Goal: Use online tool/utility: Use online tool/utility

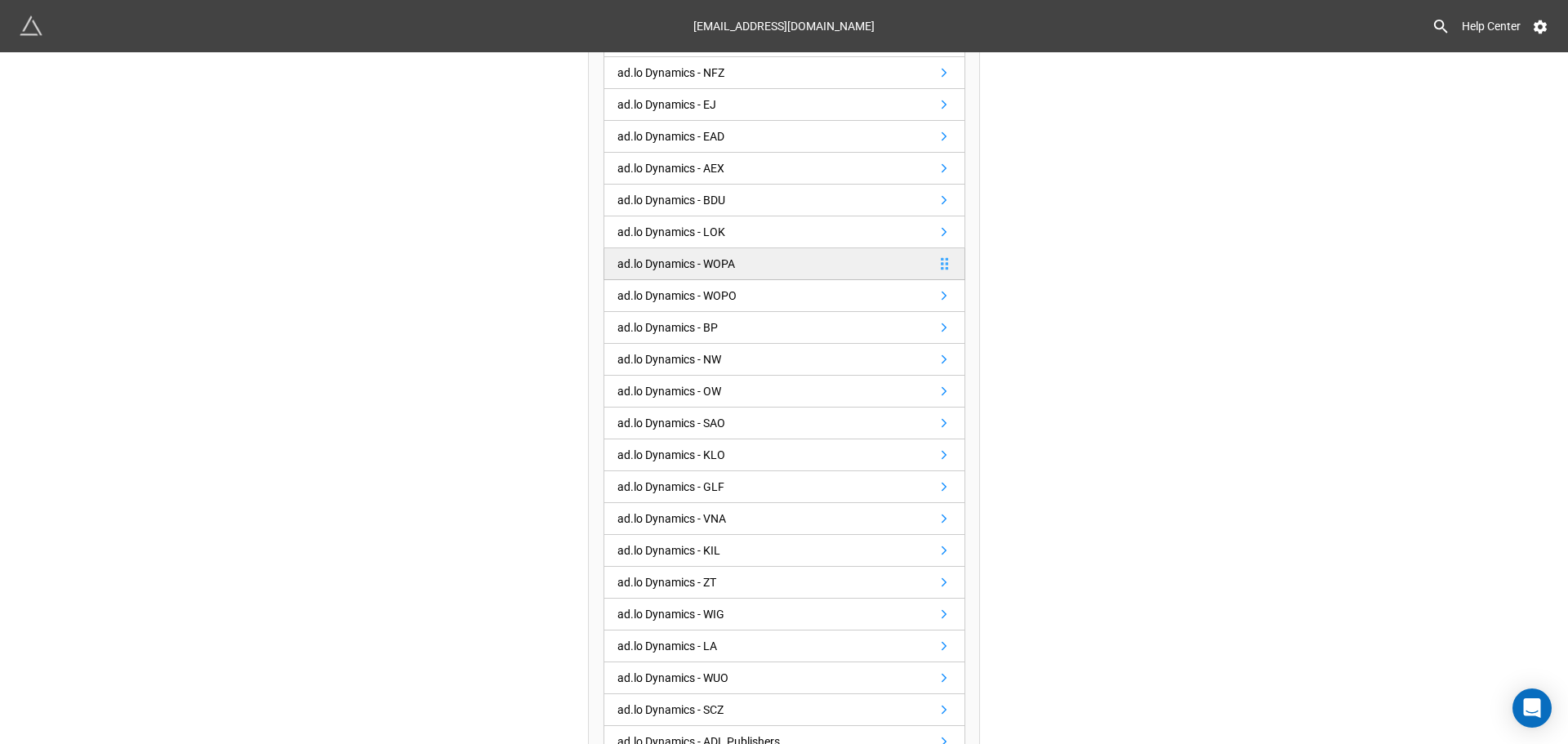
scroll to position [327, 0]
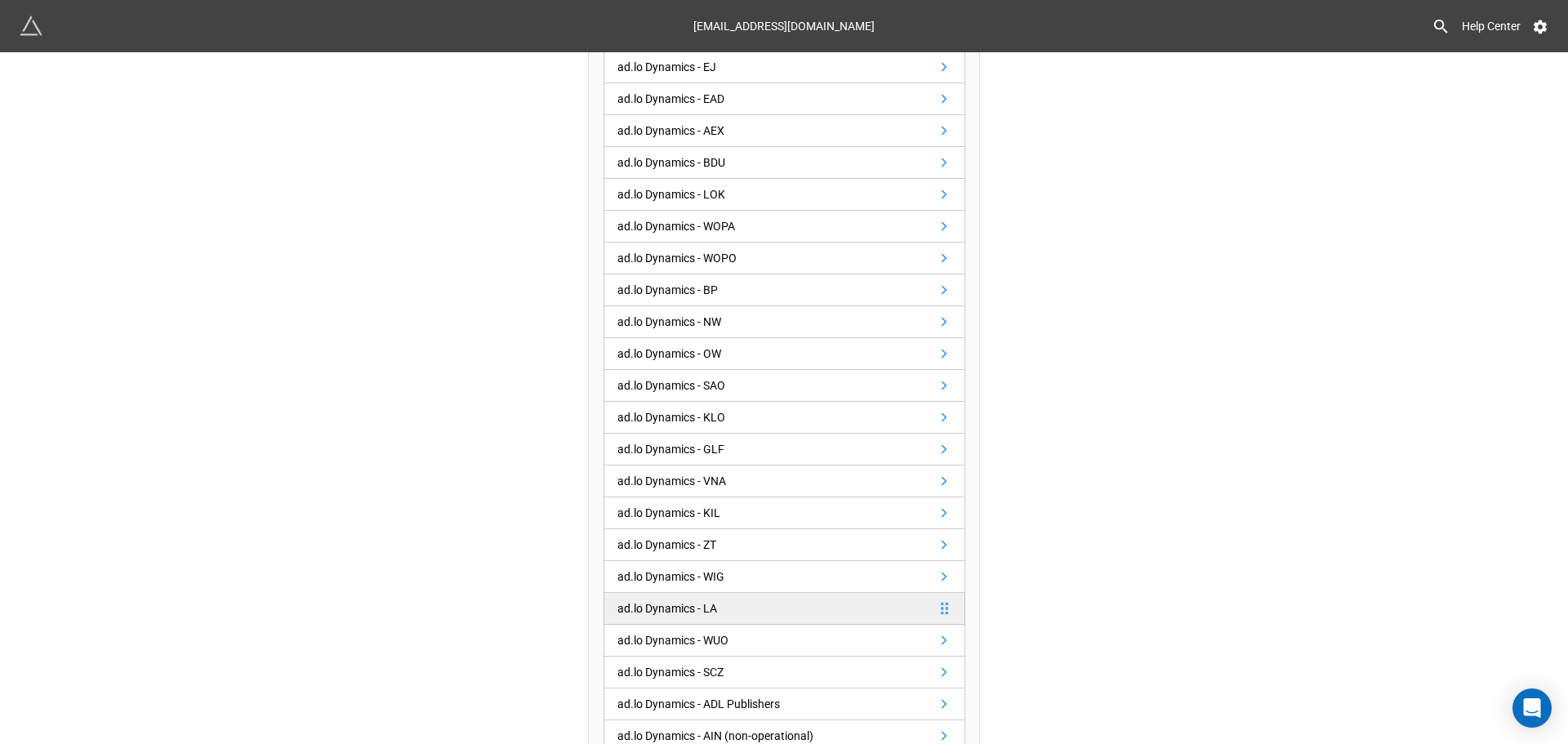
click at [676, 607] on div "ad.lo Dynamics - LA" at bounding box center [667, 608] width 99 height 18
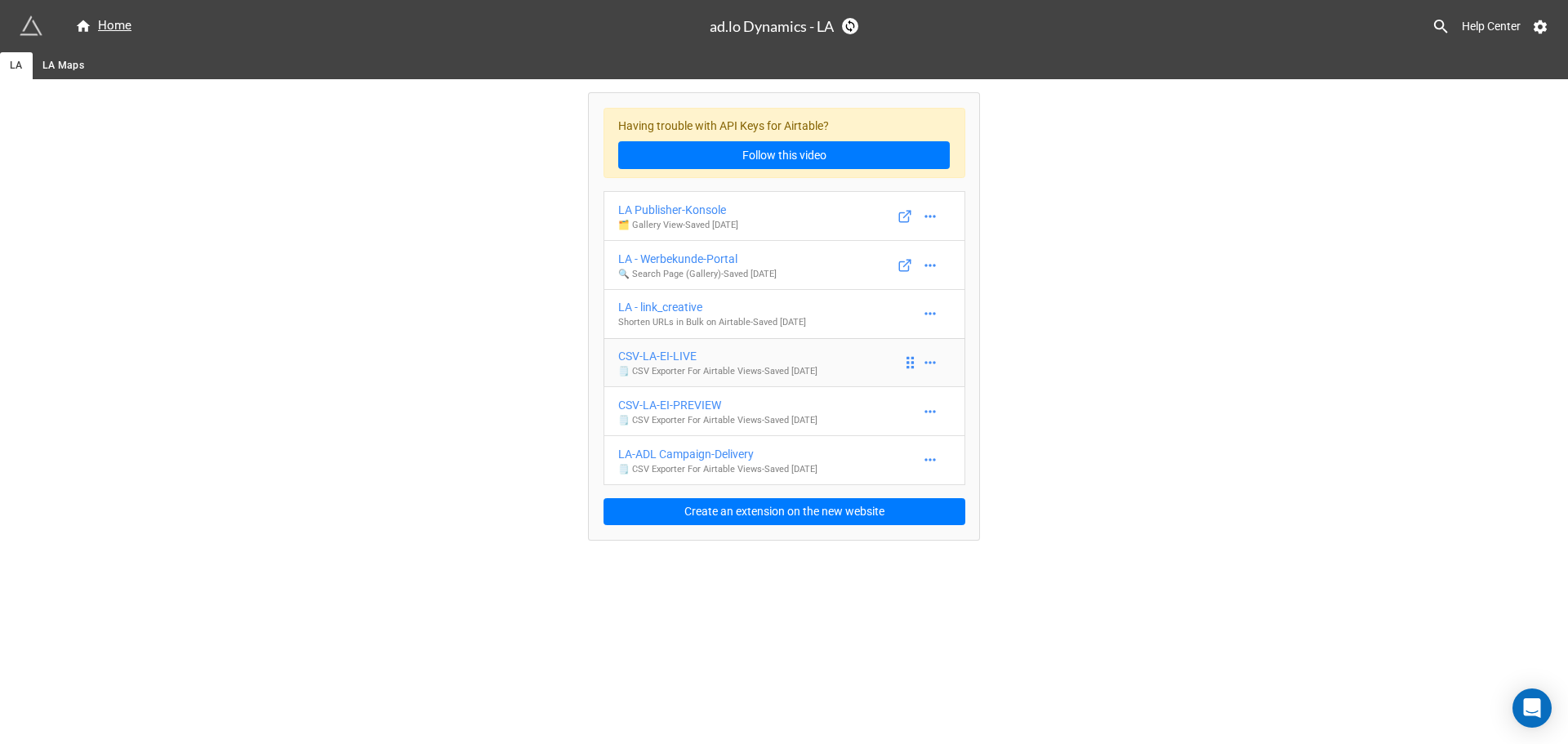
click at [677, 350] on div "CSV-LA-EI-LIVE" at bounding box center [717, 356] width 199 height 18
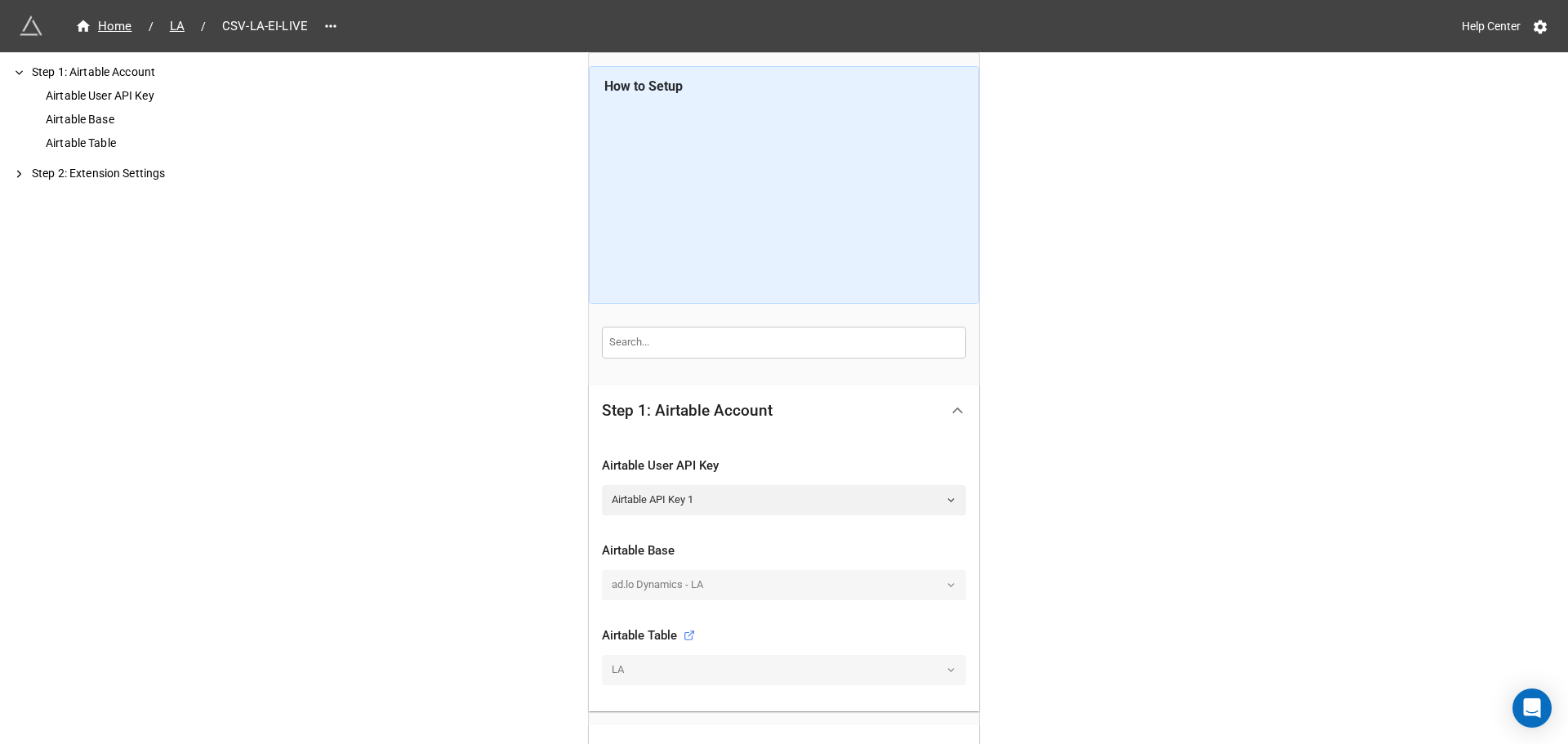
scroll to position [173, 0]
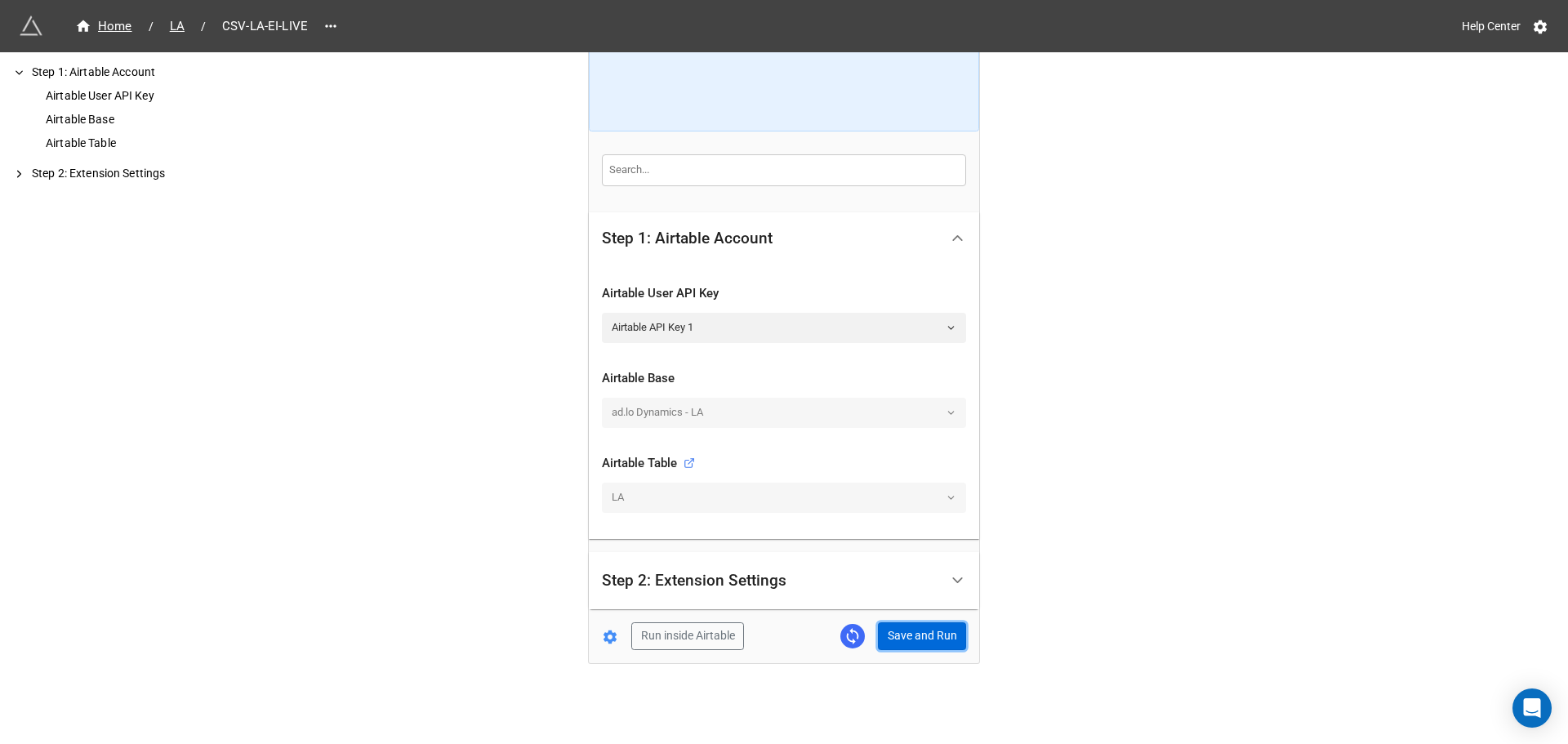
click at [949, 634] on button "Save and Run" at bounding box center [922, 636] width 89 height 28
